Goal: Task Accomplishment & Management: Manage account settings

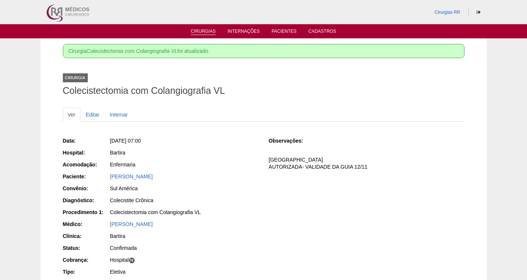
click at [212, 29] on link "Cirurgias" at bounding box center [203, 32] width 25 height 6
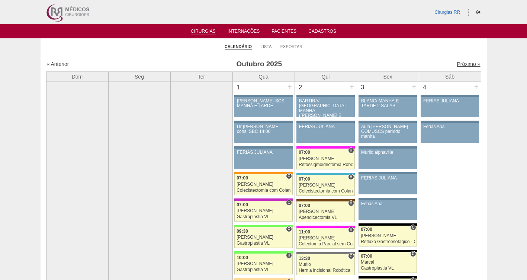
click at [467, 67] on link "Próximo »" at bounding box center [468, 64] width 23 height 6
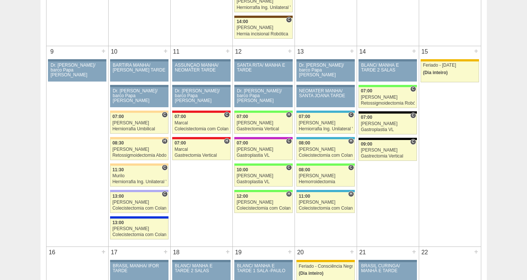
scroll to position [381, 0]
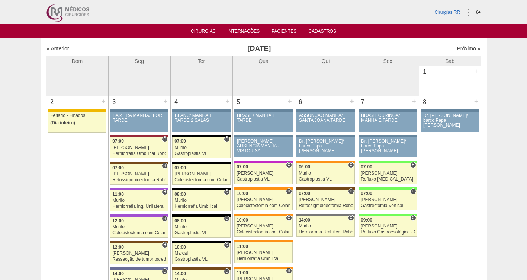
scroll to position [381, 0]
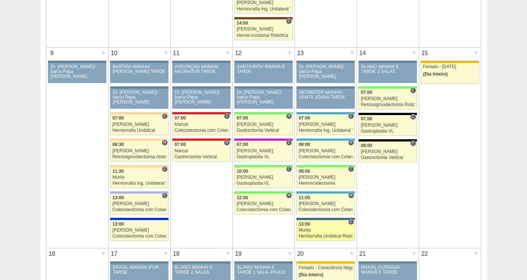
click at [318, 226] on div "13:00" at bounding box center [326, 224] width 54 height 5
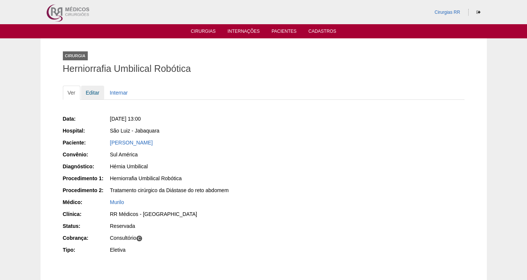
click at [93, 91] on link "Editar" at bounding box center [92, 93] width 23 height 14
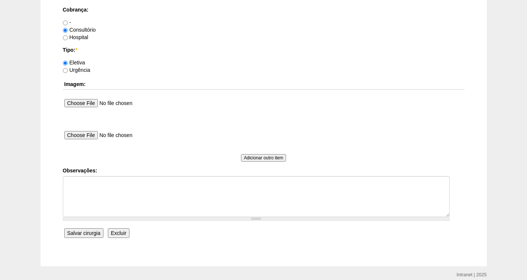
scroll to position [678, 0]
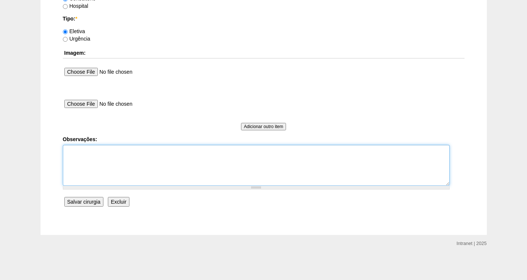
click at [84, 158] on textarea "Observações:" at bounding box center [256, 165] width 387 height 41
type textarea "c"
type textarea "FATURADA CONSULTORIO AVISAR PARA O DR SE VAI TER ESSA DATA PARA ROBOTICA"
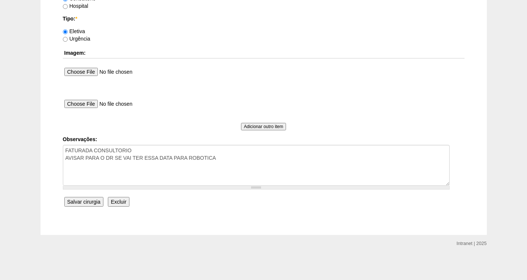
click at [84, 203] on input "Salvar cirurgia" at bounding box center [83, 202] width 39 height 10
